Goal: Information Seeking & Learning: Find specific fact

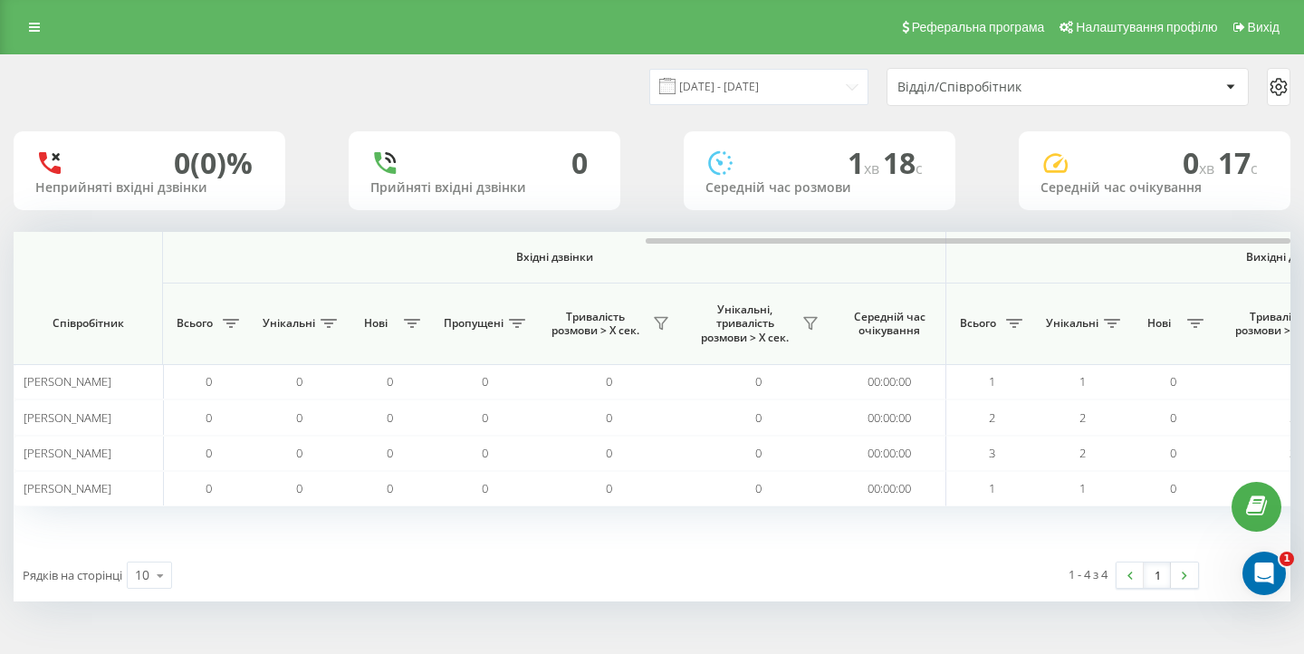
scroll to position [0, 1250]
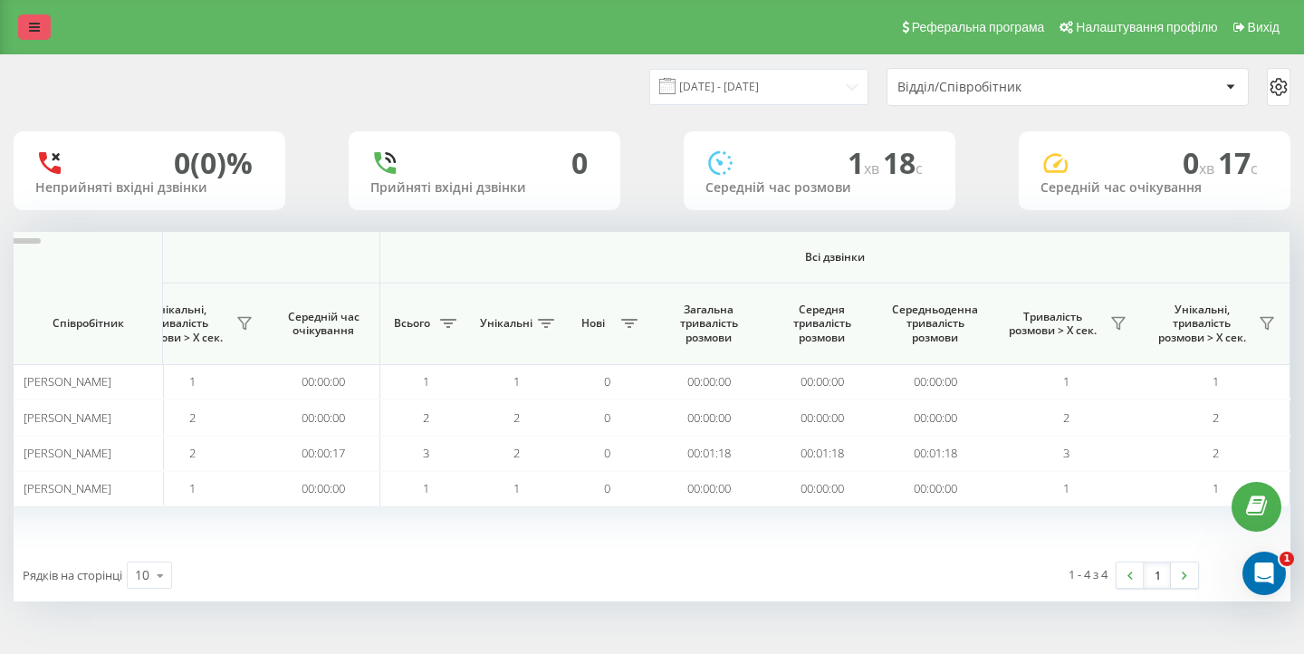
click at [30, 40] on link at bounding box center [34, 26] width 33 height 25
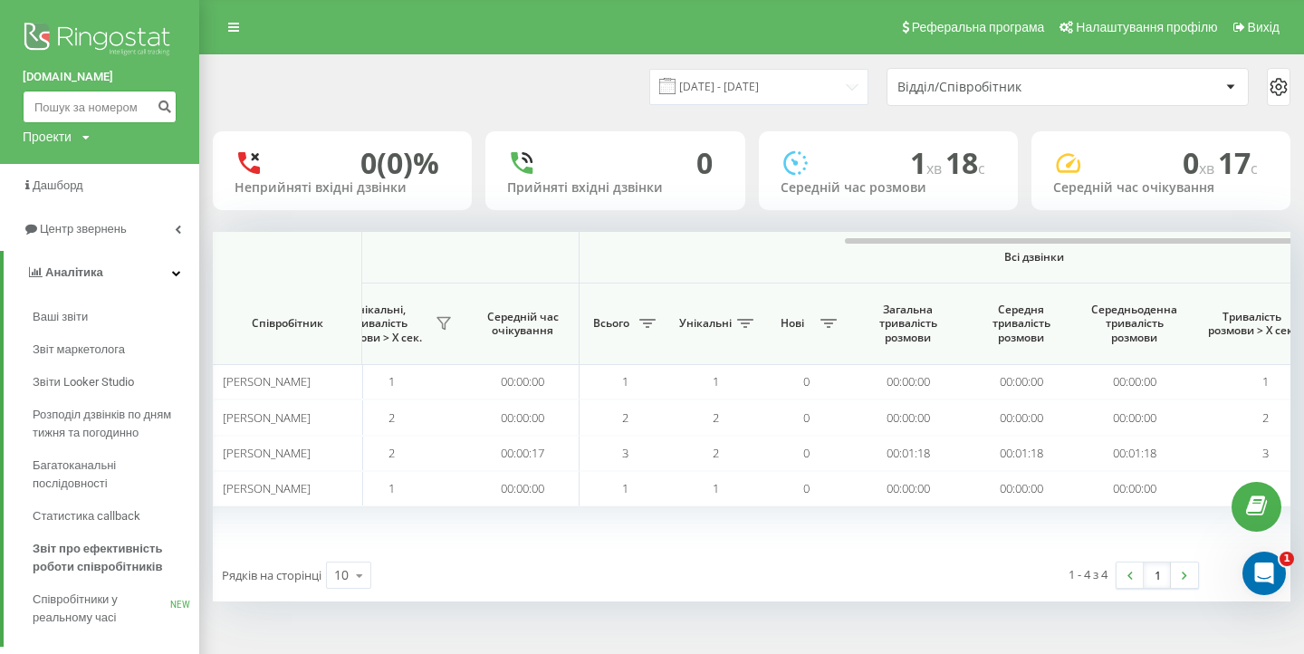
click at [56, 112] on input at bounding box center [100, 107] width 154 height 33
paste input "380664898216"
type input "380664898216"
click at [159, 104] on icon "submit" at bounding box center [164, 104] width 15 height 11
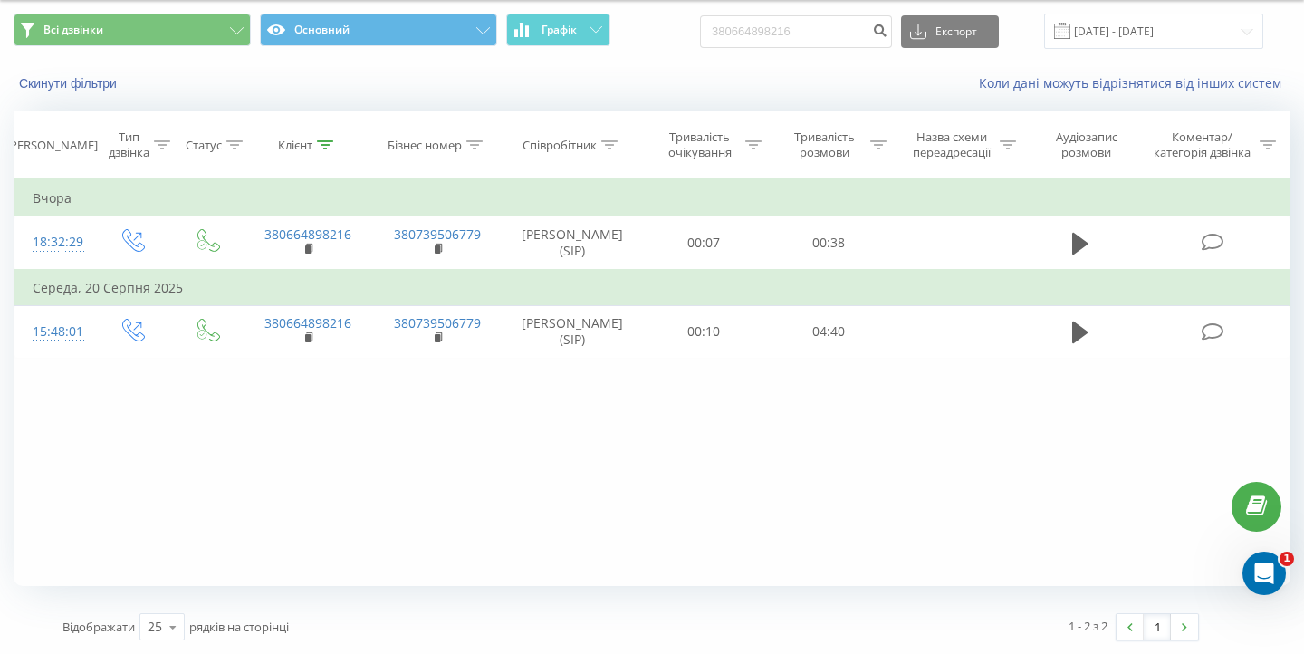
scroll to position [72, 0]
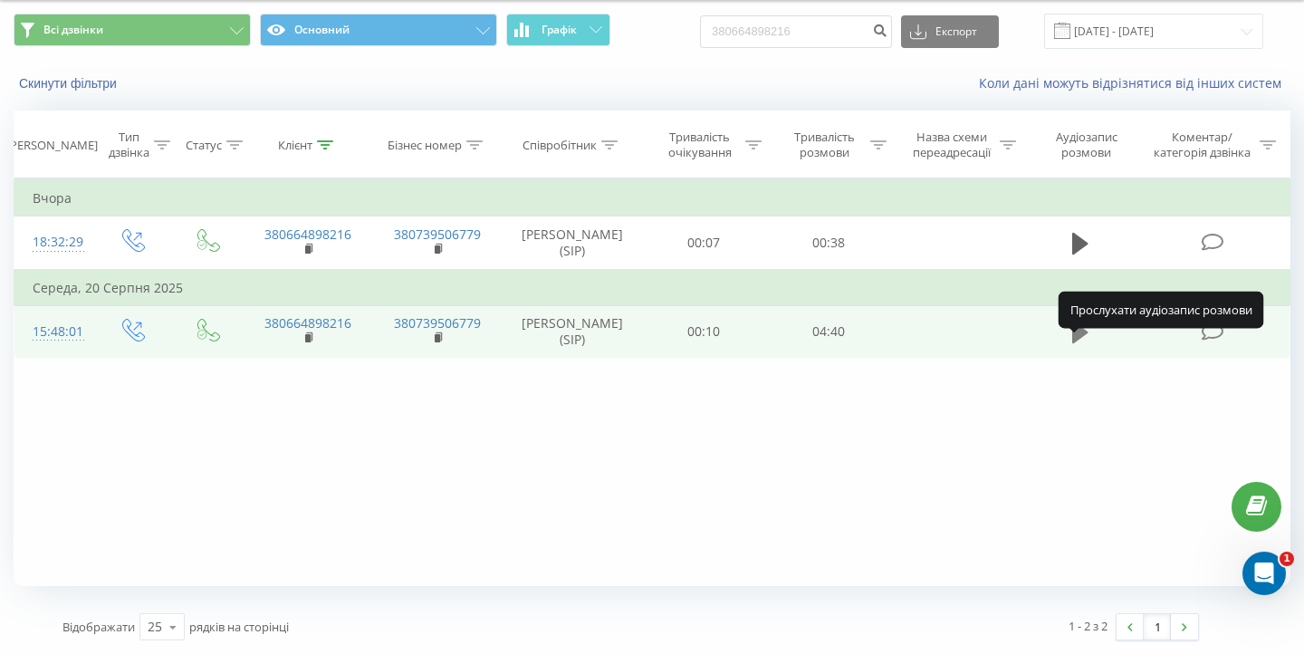
click at [1076, 334] on icon at bounding box center [1081, 333] width 16 height 22
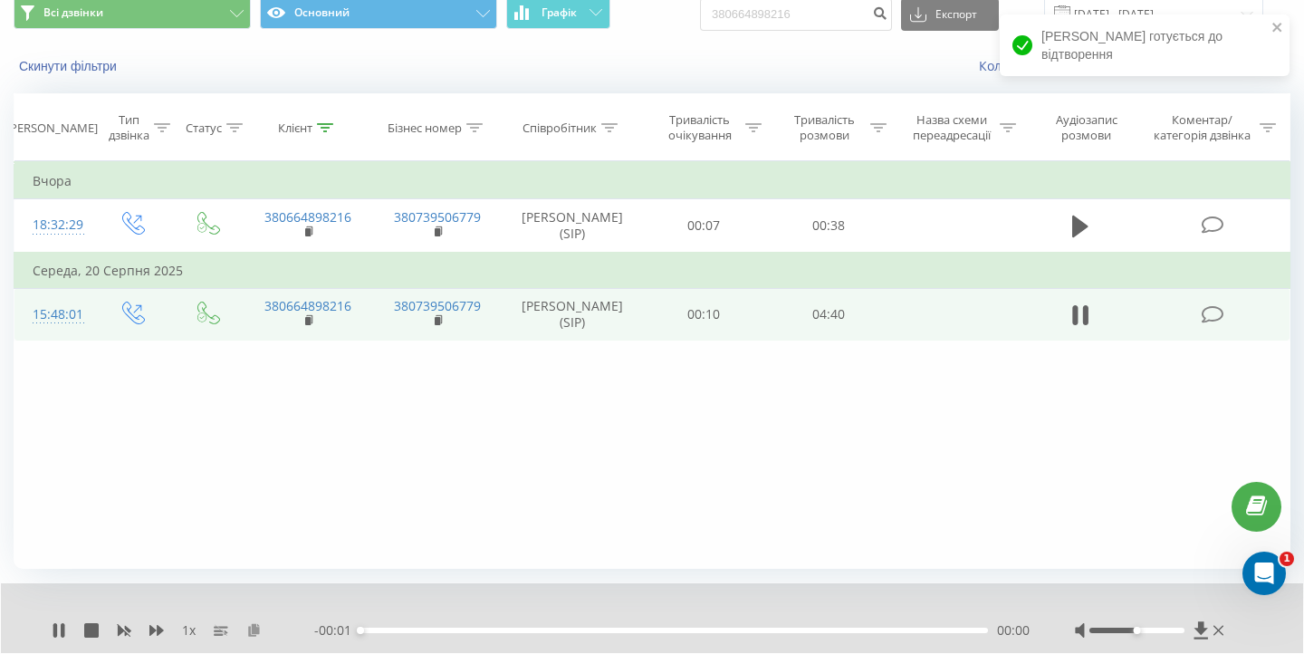
click at [257, 636] on icon at bounding box center [253, 629] width 15 height 13
click at [48, 645] on div "1 x - 00:01 00:00 00:00" at bounding box center [652, 618] width 1303 height 70
click at [57, 638] on icon at bounding box center [55, 630] width 4 height 14
